Goal: Find specific page/section

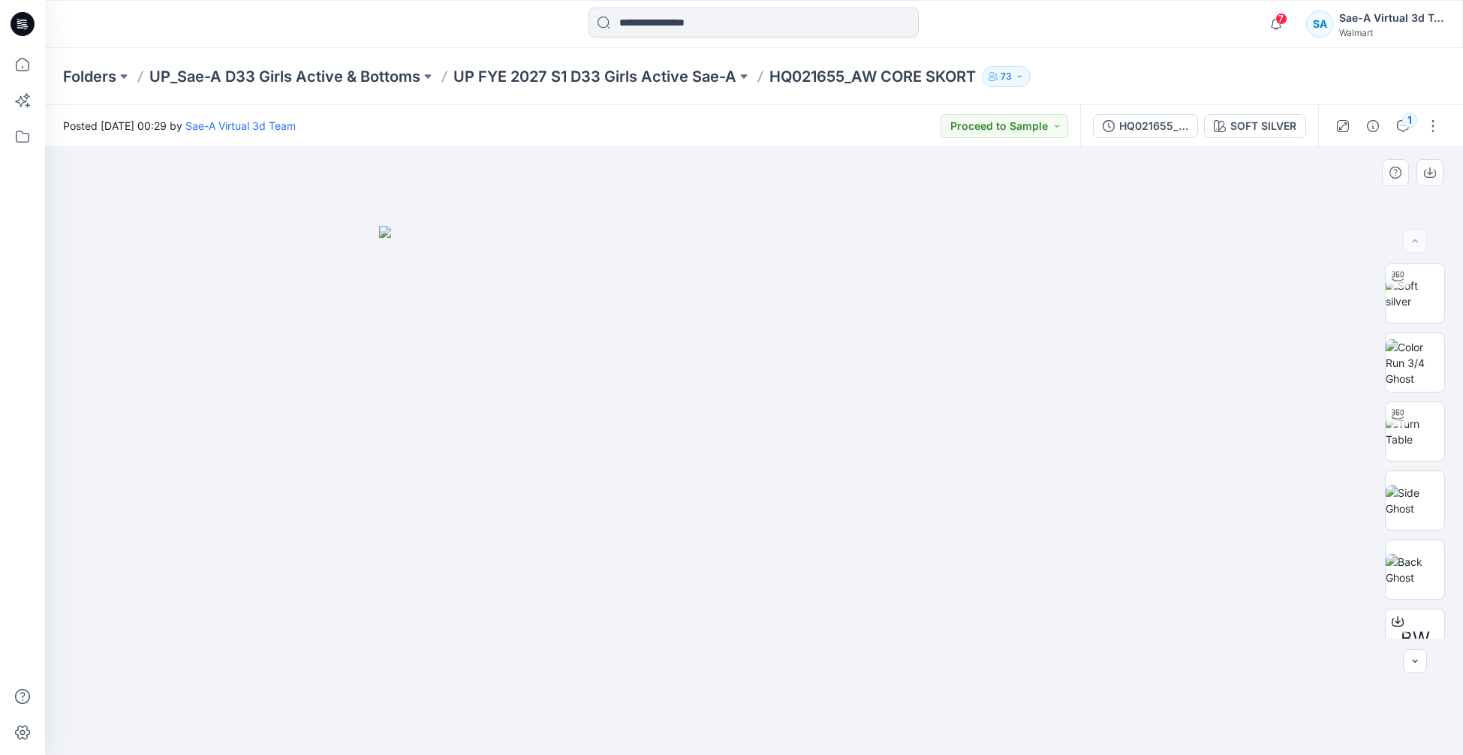
click at [1052, 682] on div at bounding box center [754, 451] width 1418 height 608
click at [694, 83] on p "UP FYE 2027 S1 D33 Girls Active Sae-A" at bounding box center [594, 76] width 283 height 21
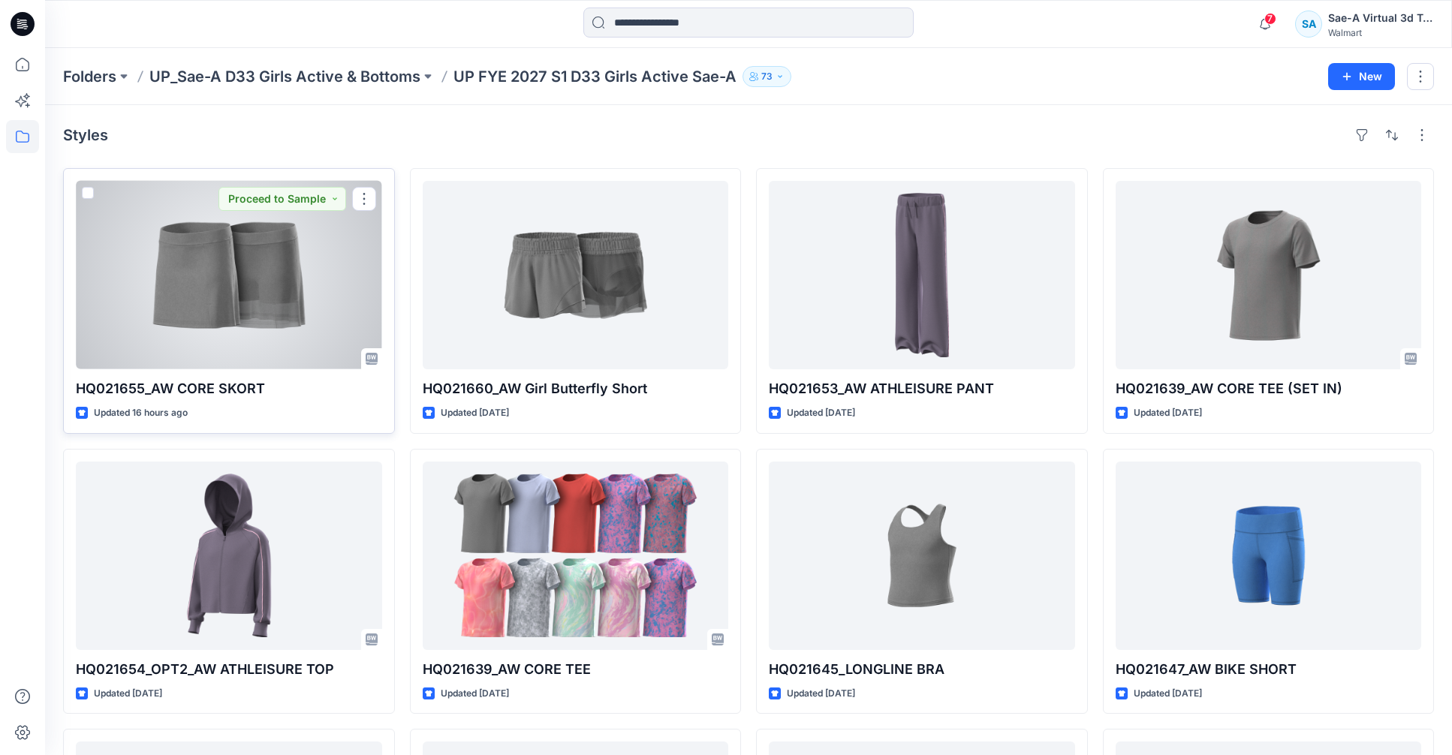
click at [321, 300] on div at bounding box center [229, 275] width 306 height 188
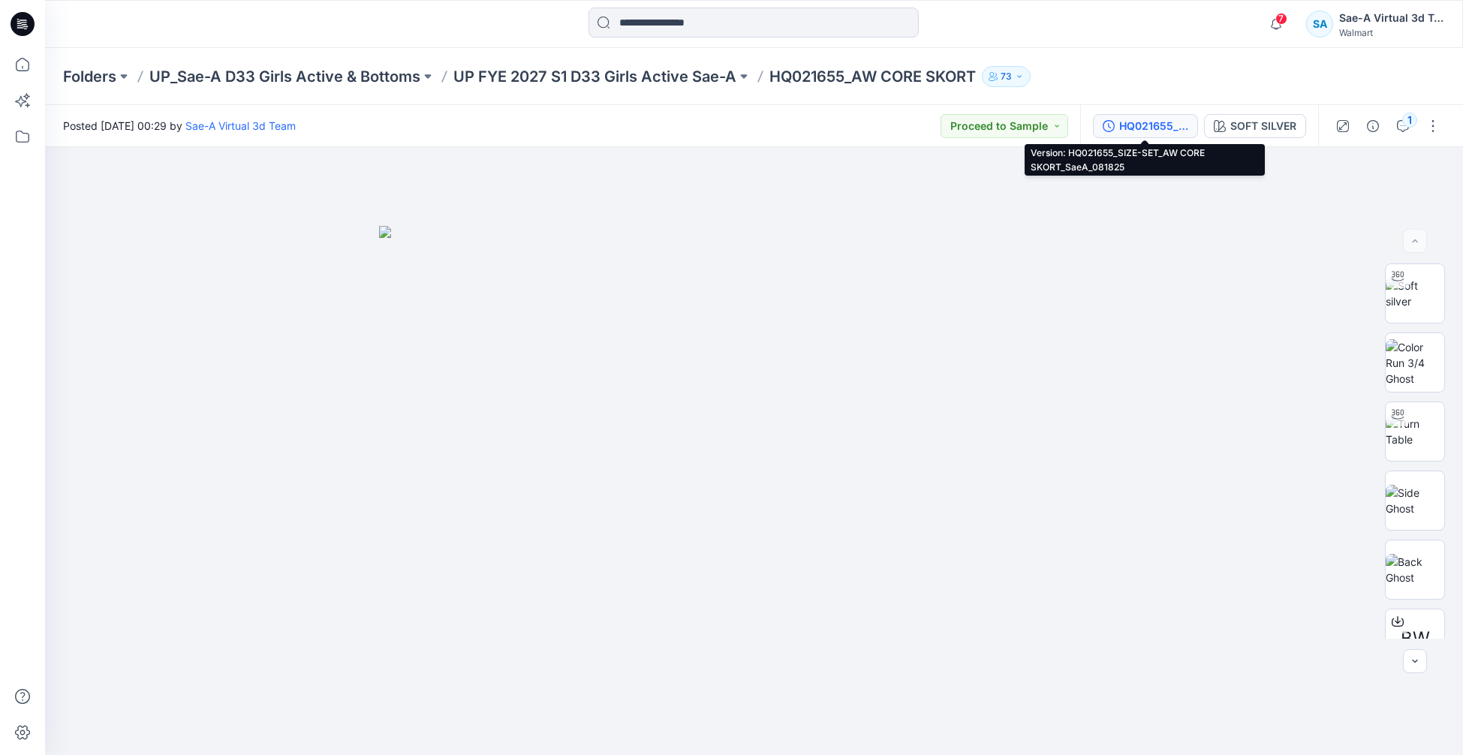
click at [1165, 128] on div "HQ021655_SIZE-SET_AW CORE SKORT_SaeA_081825" at bounding box center [1153, 126] width 69 height 17
